Goal: Transaction & Acquisition: Purchase product/service

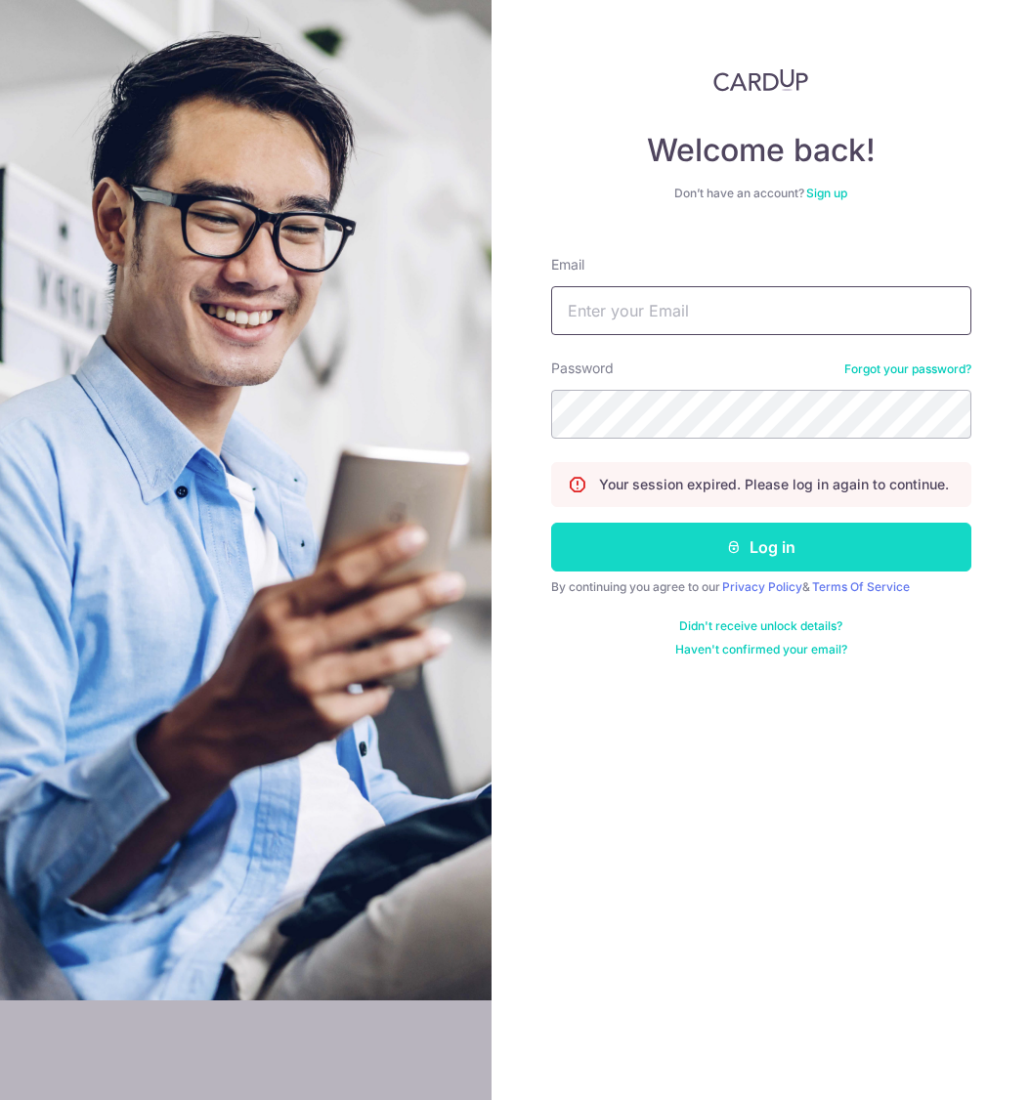
type input "jason.lmt13@gmail.com"
click at [745, 544] on button "Log in" at bounding box center [761, 547] width 420 height 49
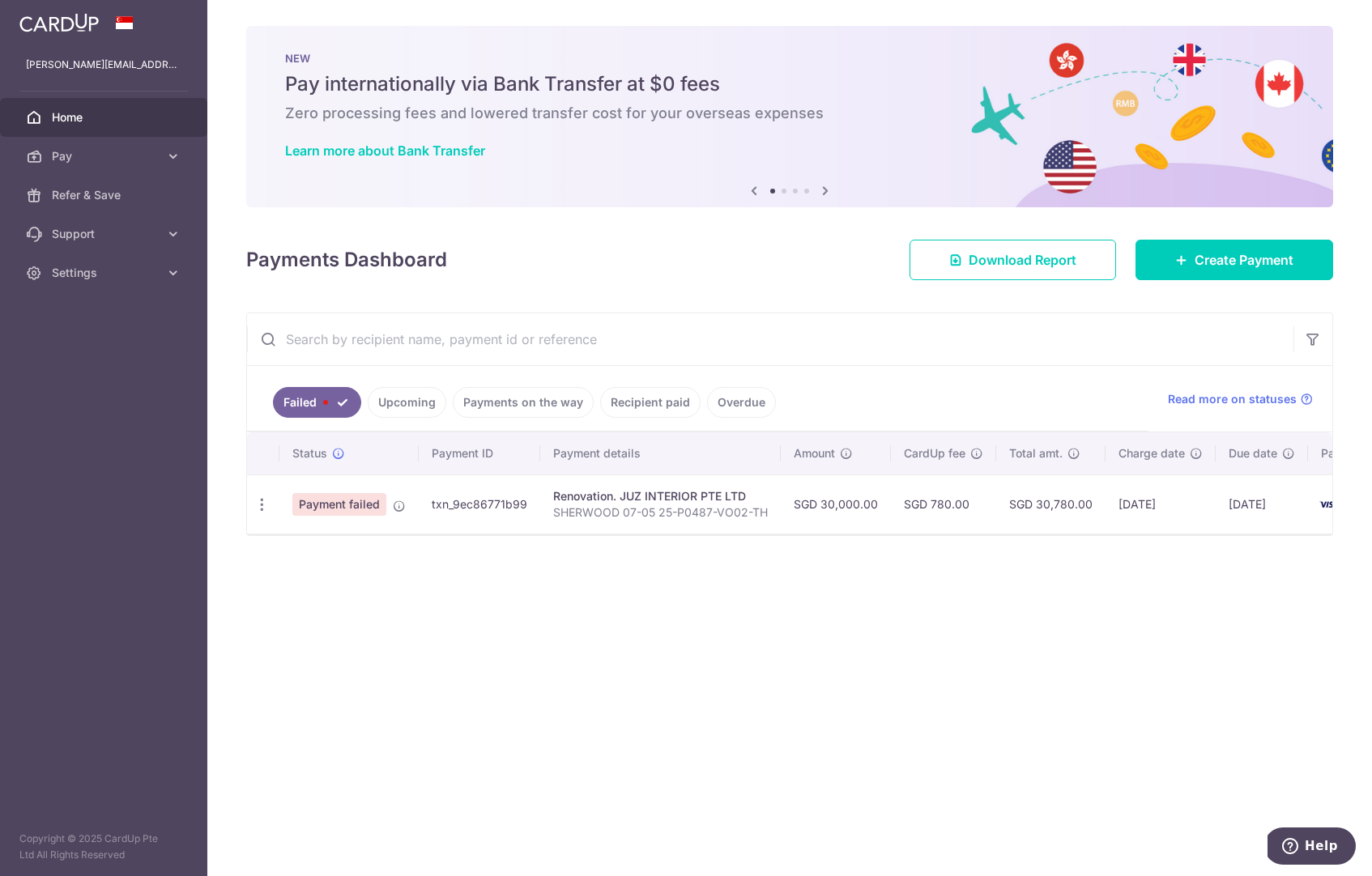
click at [409, 407] on link "Upcoming" at bounding box center [407, 402] width 79 height 31
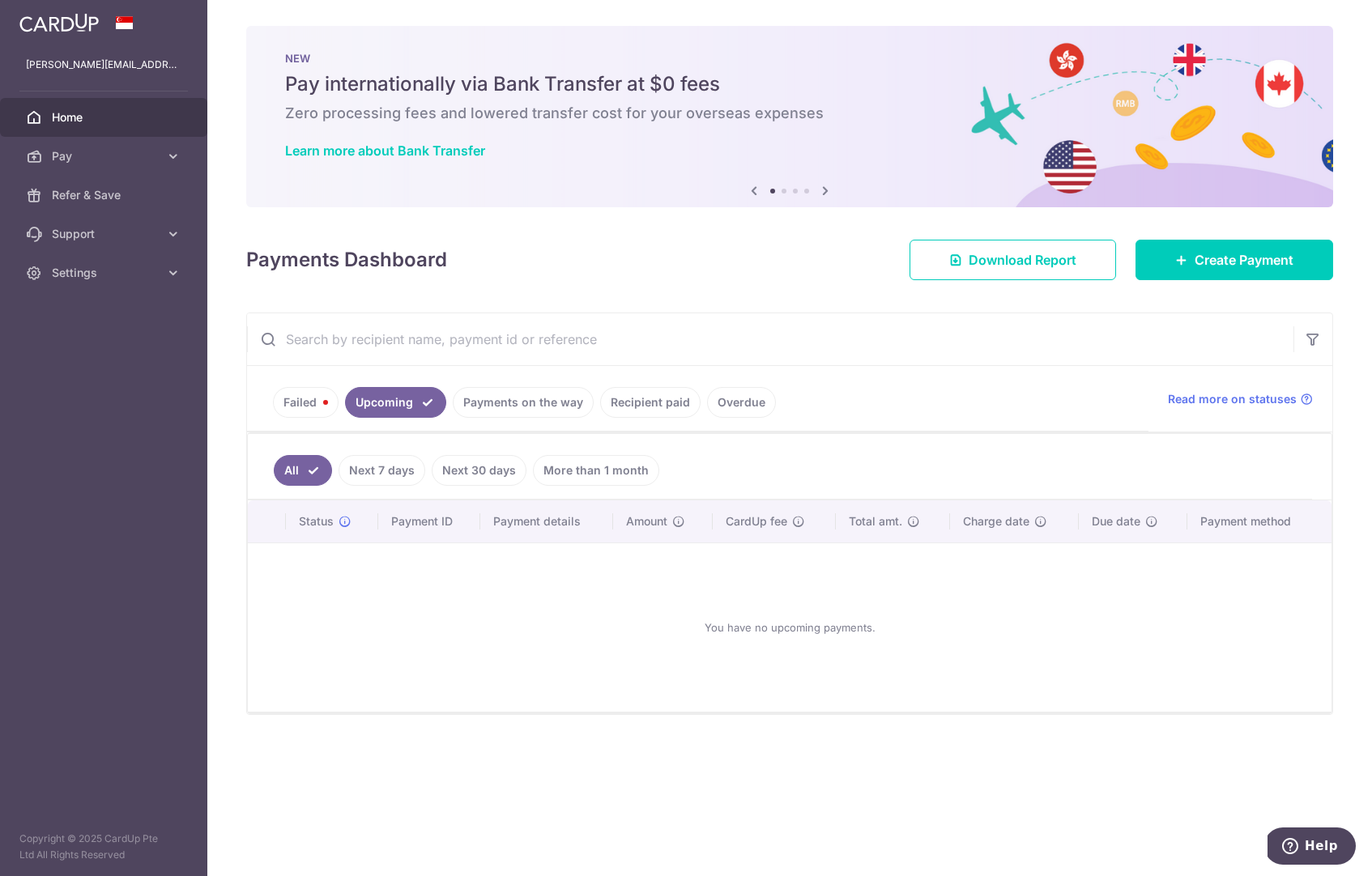
click at [521, 409] on link "Payments on the way" at bounding box center [523, 402] width 141 height 31
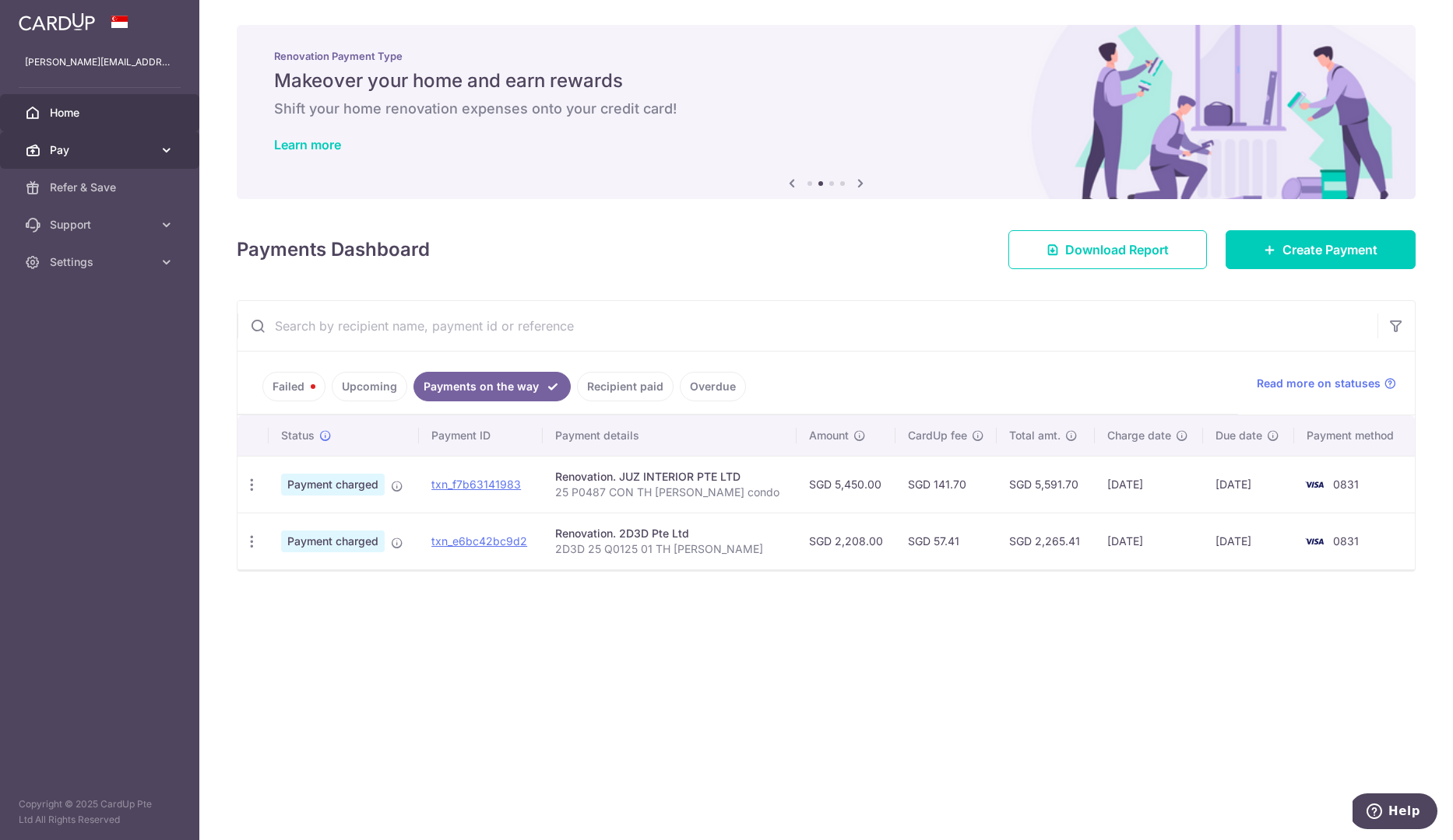
click at [159, 146] on icon at bounding box center [166, 150] width 16 height 16
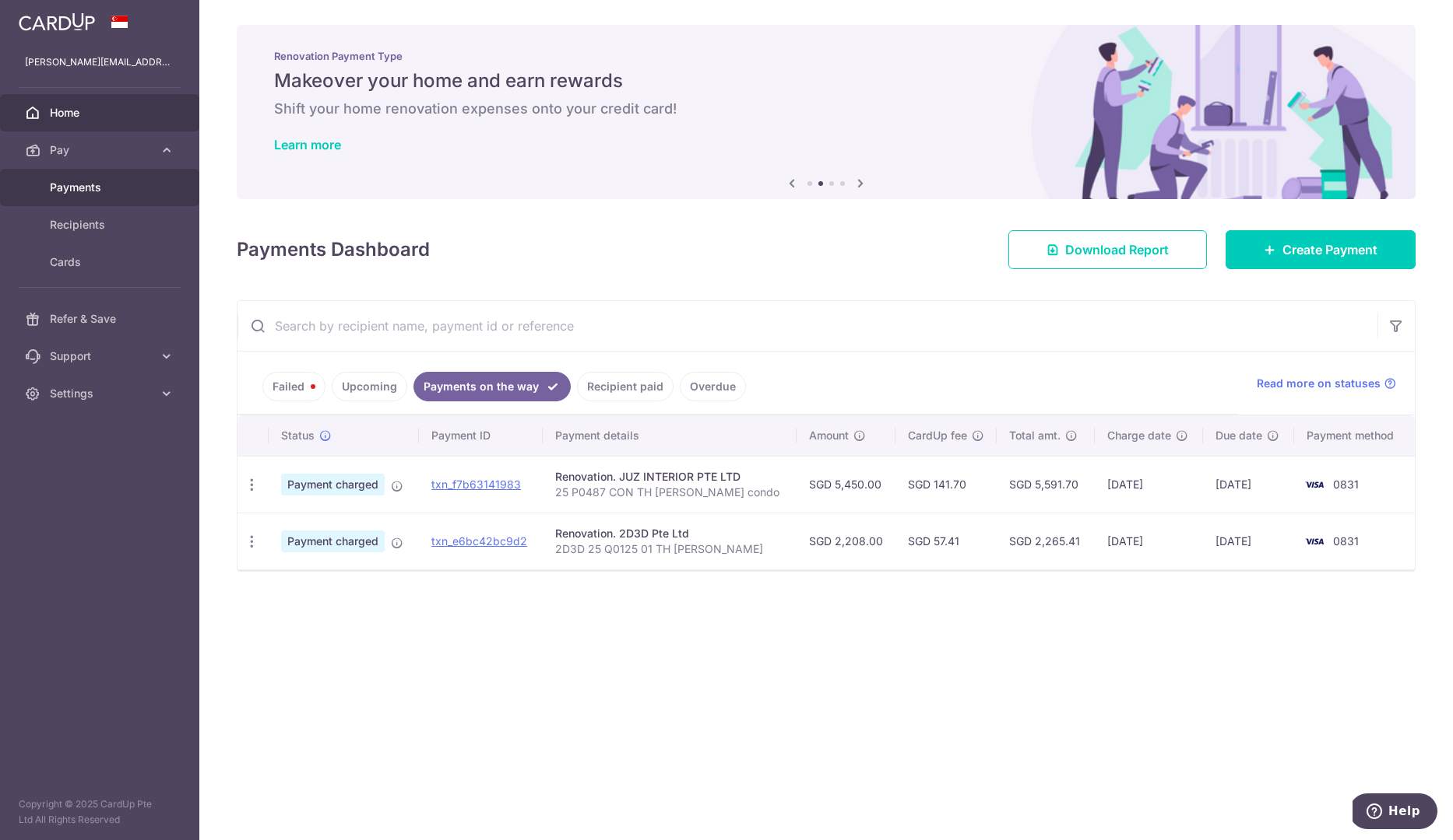
click at [127, 195] on link "Payments" at bounding box center [100, 187] width 199 height 37
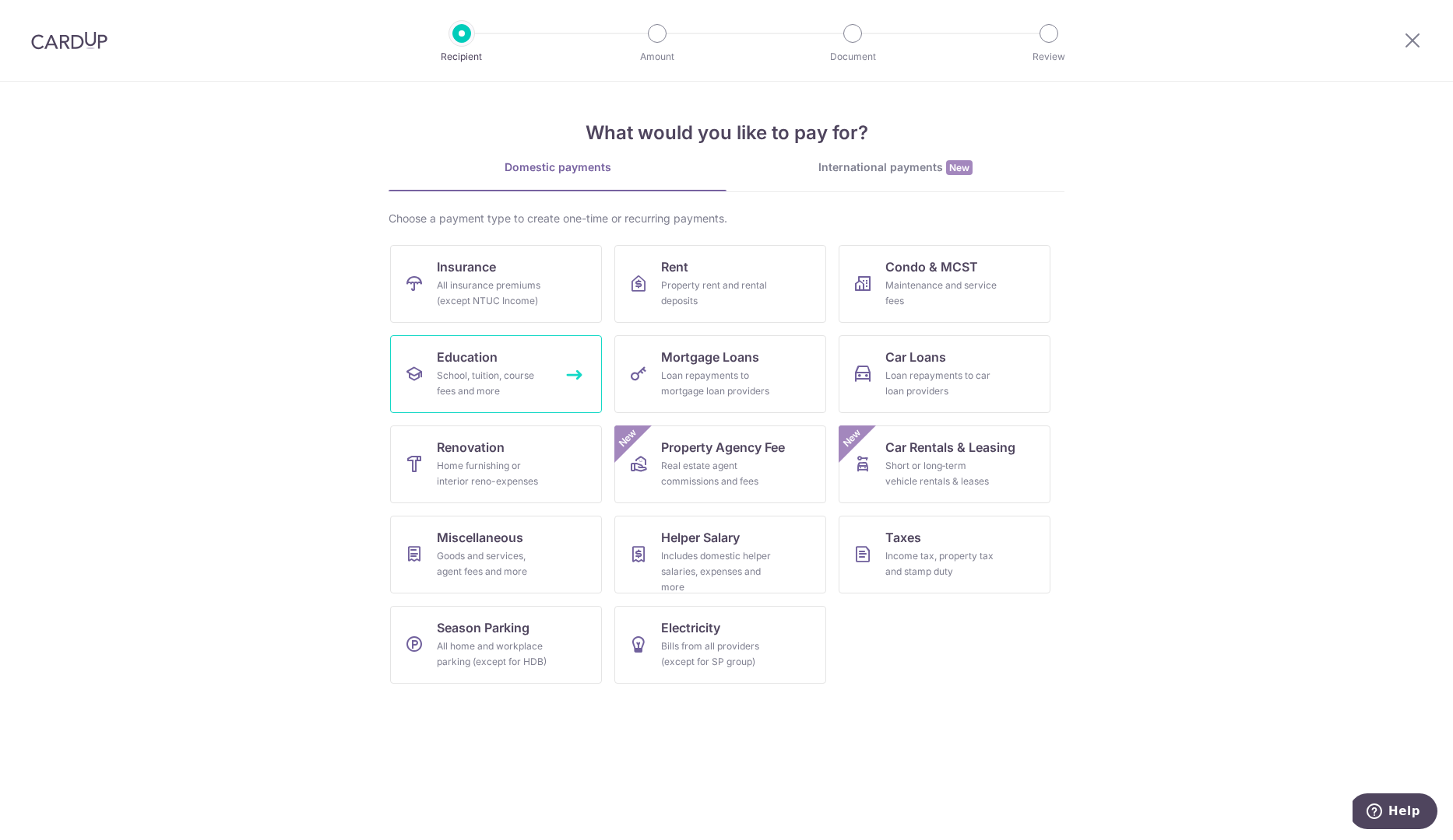
click at [515, 389] on div "School, tuition, course fees and more" at bounding box center [492, 383] width 112 height 31
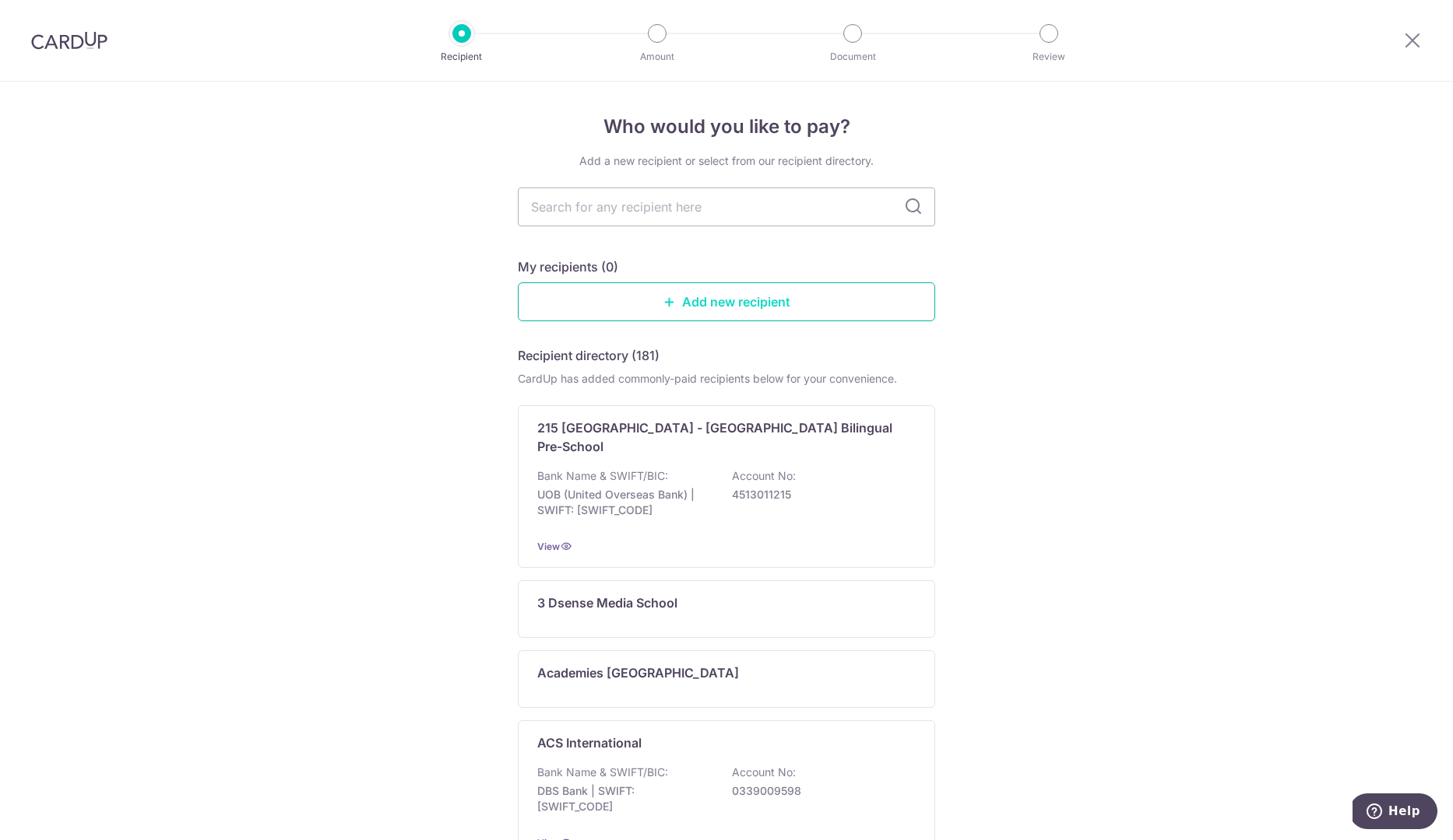
click at [721, 309] on link "Add new recipient" at bounding box center [726, 302] width 417 height 39
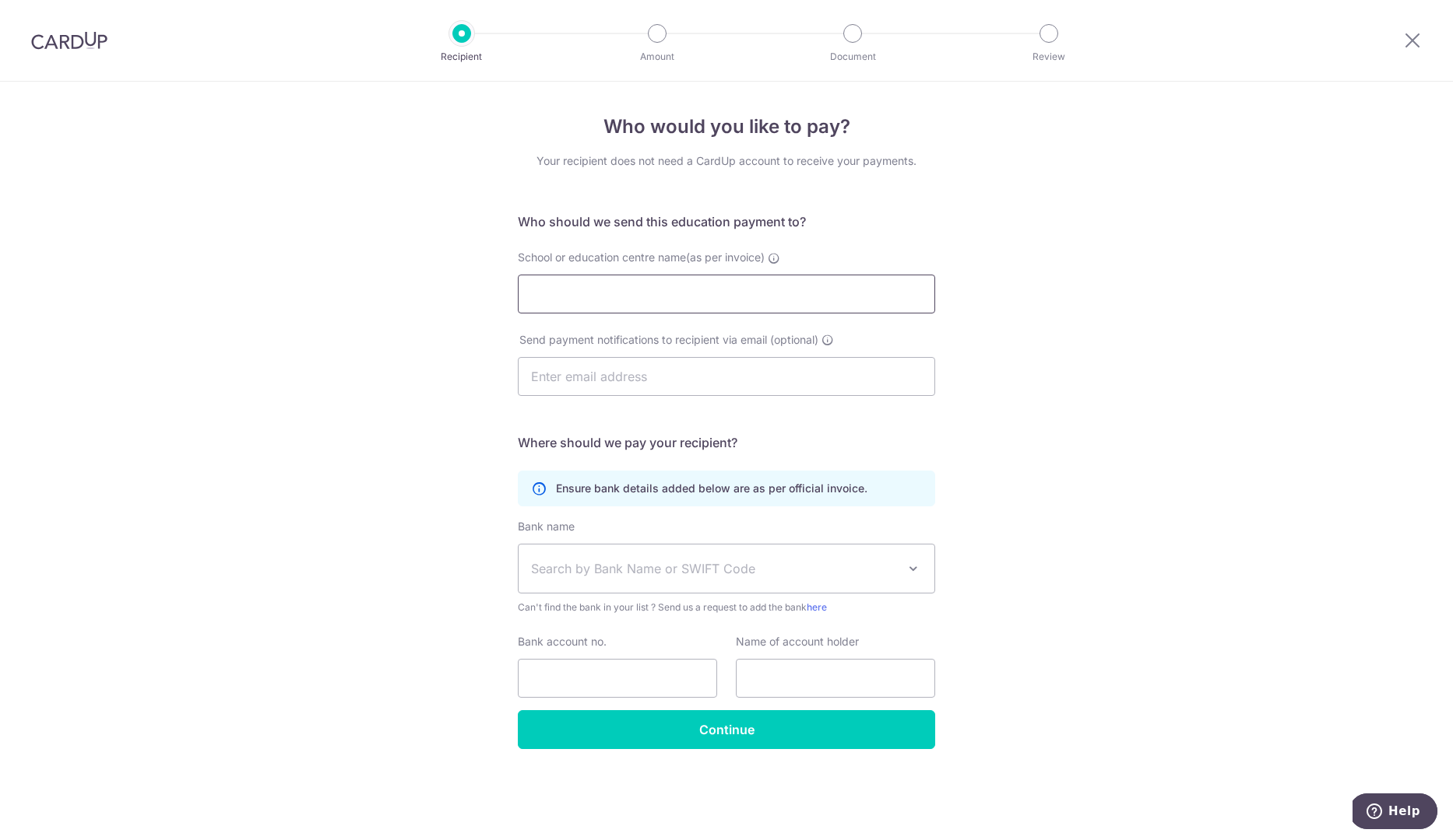
click at [668, 302] on input "School or education centre name(as per invoice)" at bounding box center [726, 294] width 417 height 39
type input "Emeritus Institute of Management Inc"
click at [596, 365] on input "text" at bounding box center [726, 377] width 417 height 39
click at [348, 407] on div "Who would you like to pay? Your recipient does not need a CardUp account to rec…" at bounding box center [726, 461] width 1453 height 759
click at [613, 565] on span "Search by Bank Name or SWIFT Code" at bounding box center [713, 568] width 366 height 18
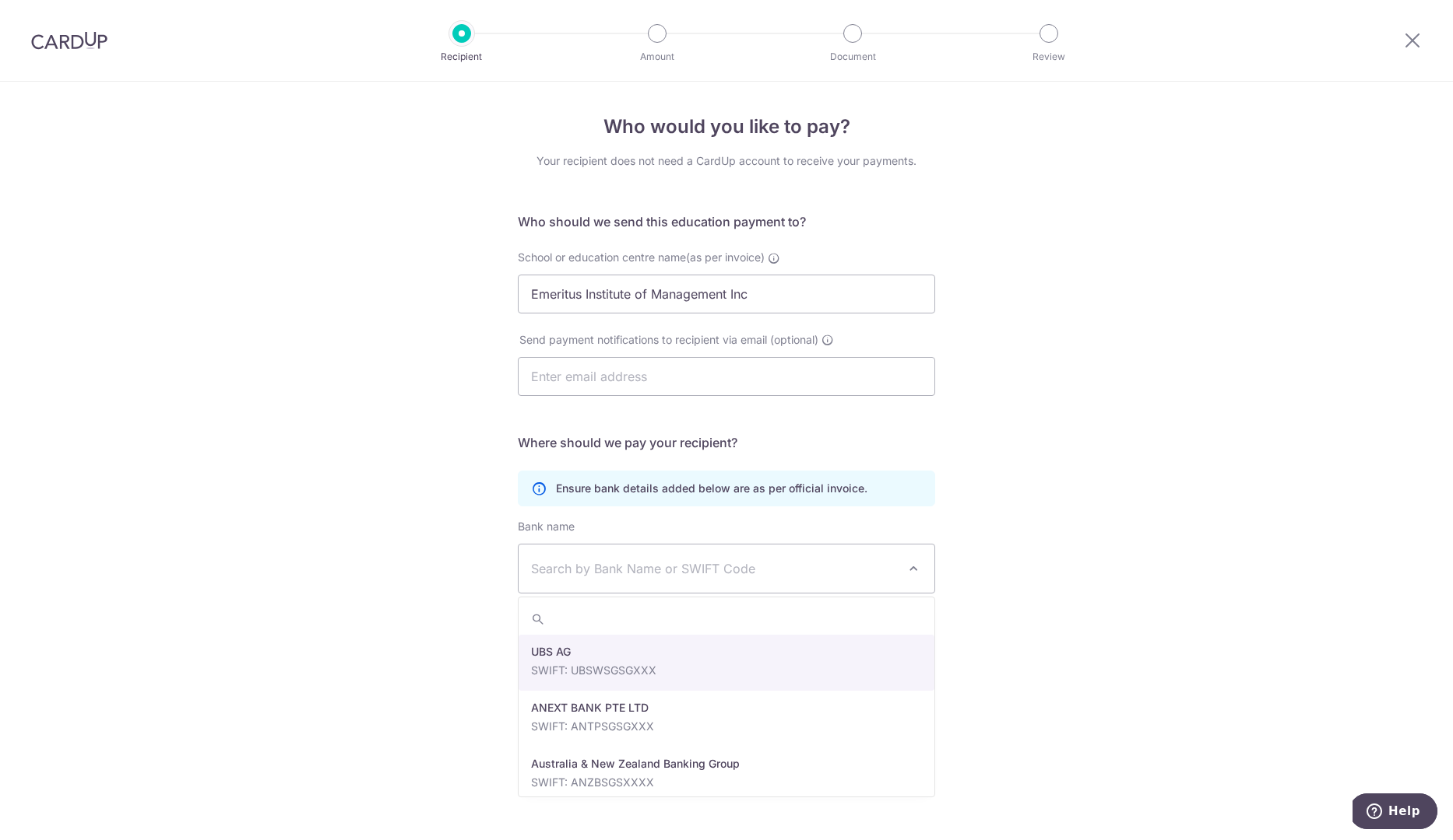
type input "M"
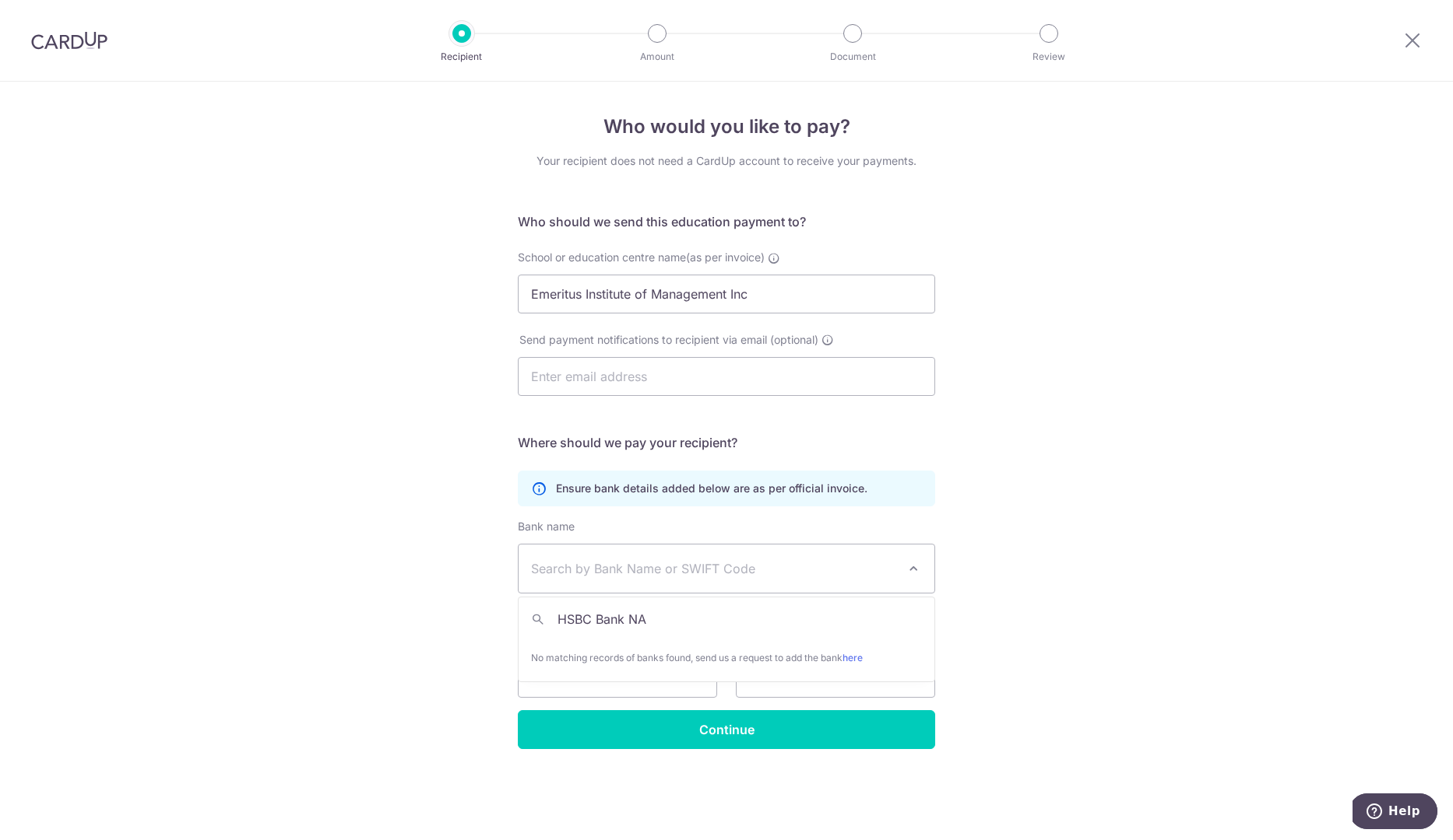
click at [636, 622] on input "HSBC Bank NA" at bounding box center [726, 619] width 416 height 31
click at [727, 626] on input "HSBC Bank NA" at bounding box center [726, 619] width 416 height 31
type input "HSBC Bank"
click at [331, 414] on div "Who would you like to pay? Your recipient does not need a CardUp account to rec…" at bounding box center [726, 461] width 1453 height 759
click at [315, 45] on header "Recipient Amount Document Review" at bounding box center [726, 41] width 1453 height 82
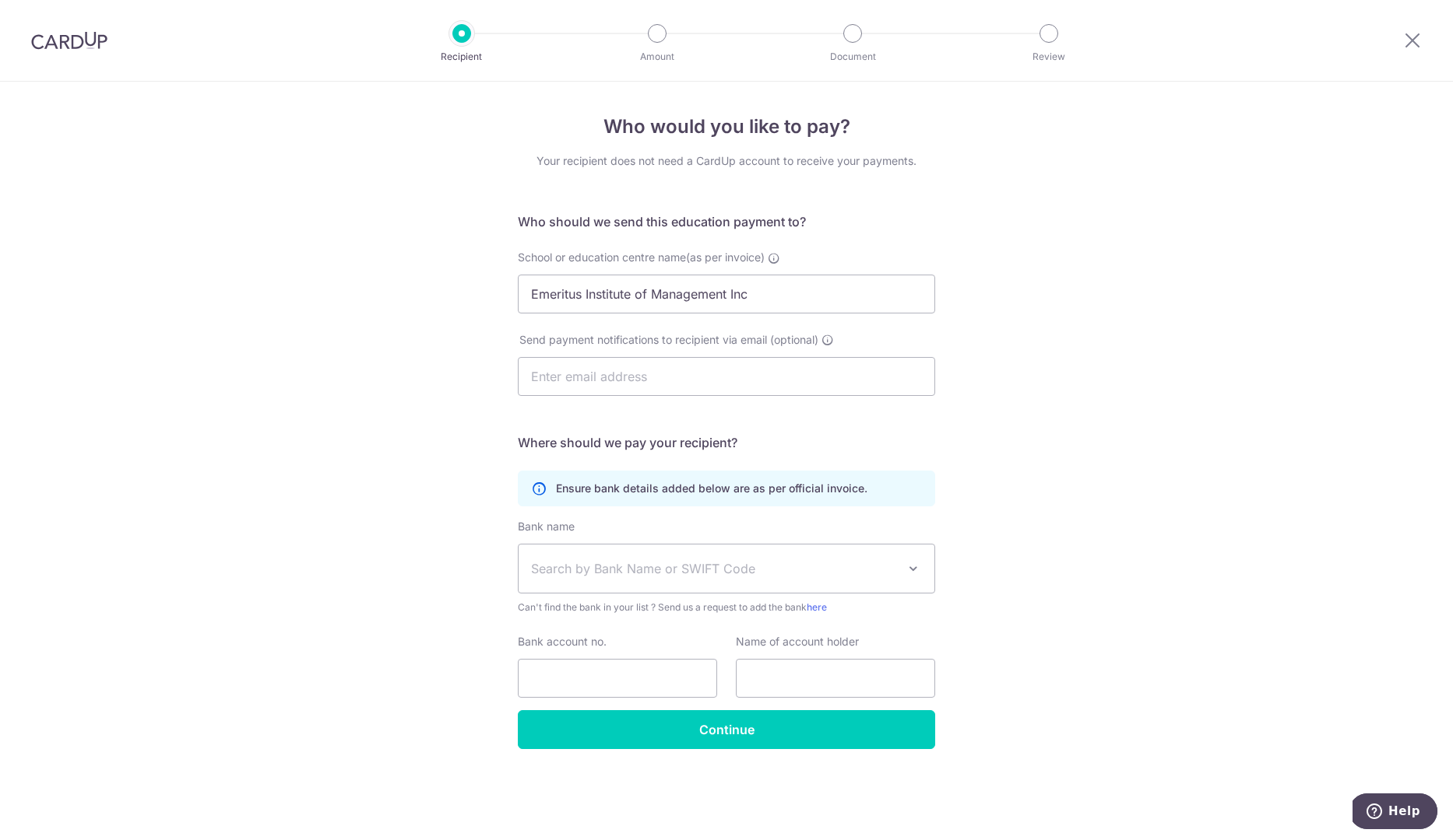
click at [374, 269] on div "Who would you like to pay? Your recipient does not need a CardUp account to rec…" at bounding box center [726, 461] width 1453 height 759
click at [711, 298] on input "Emeritus Institute of Management Inc" at bounding box center [726, 294] width 417 height 39
